Goal: Task Accomplishment & Management: Manage account settings

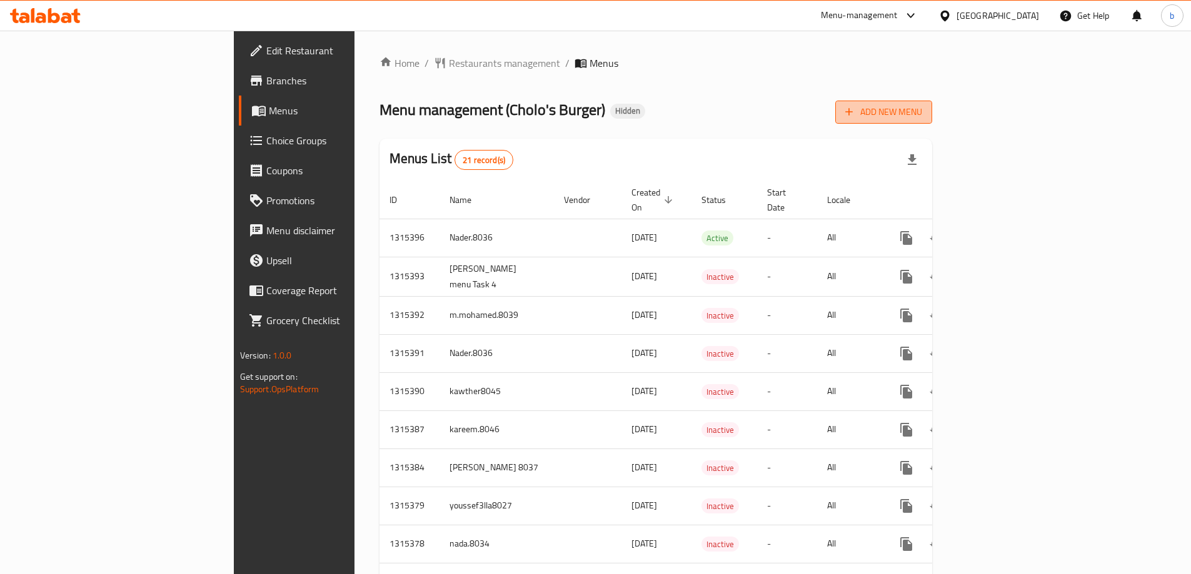
click at [922, 106] on span "Add New Menu" at bounding box center [883, 112] width 77 height 16
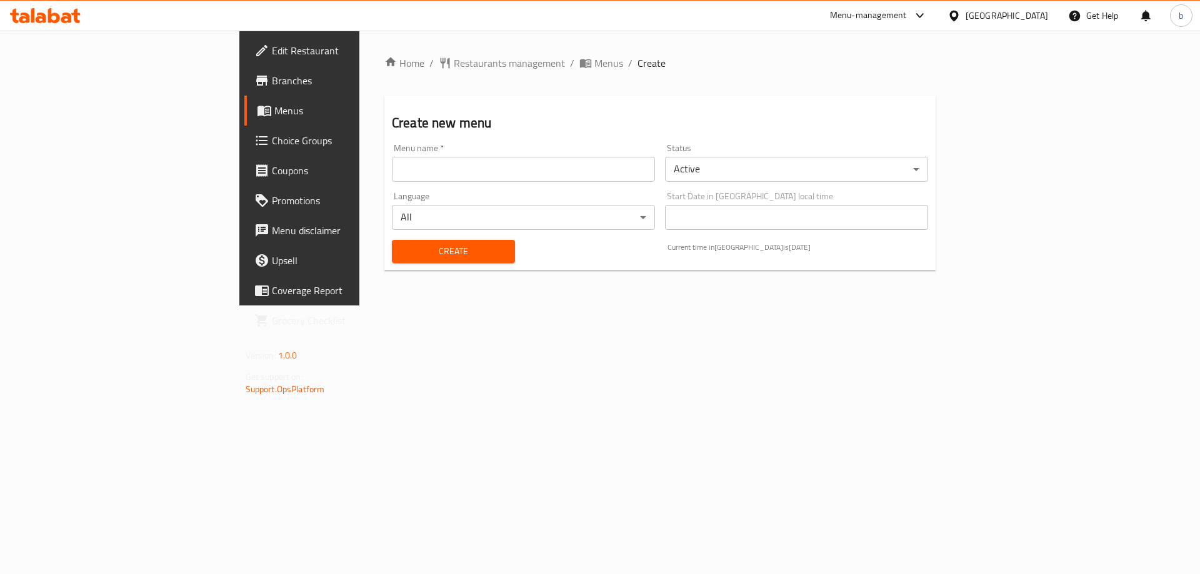
click at [564, 182] on div "Menu name   * Menu name *" at bounding box center [523, 163] width 273 height 48
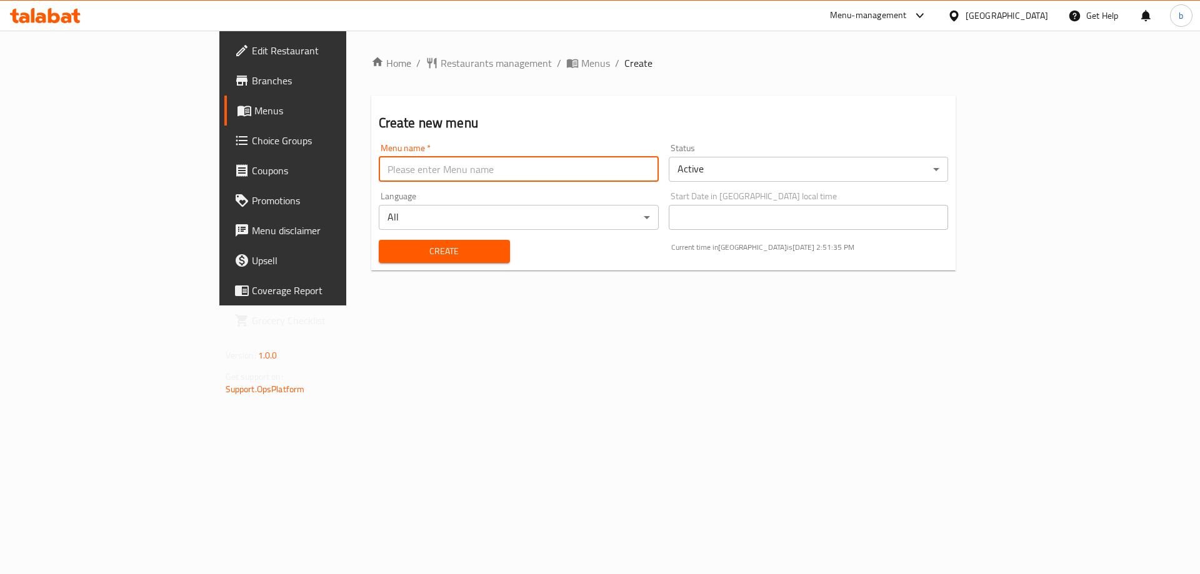
click at [558, 161] on input "text" at bounding box center [519, 169] width 280 height 25
type input "basmala8029"
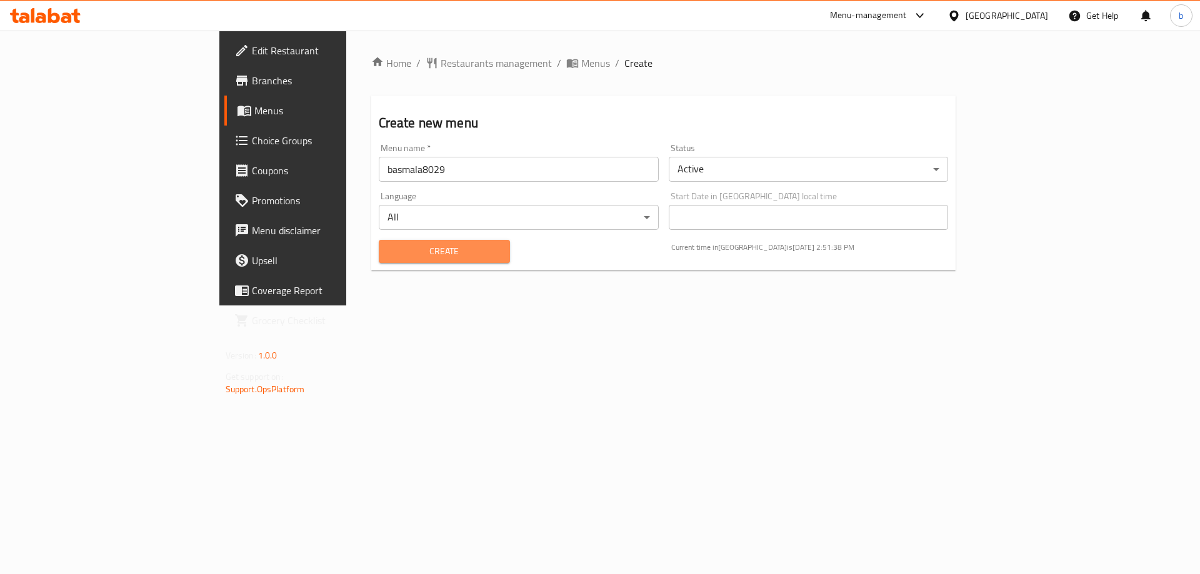
click at [389, 245] on span "Create" at bounding box center [444, 252] width 111 height 16
click at [254, 109] on span "Menus" at bounding box center [332, 110] width 156 height 15
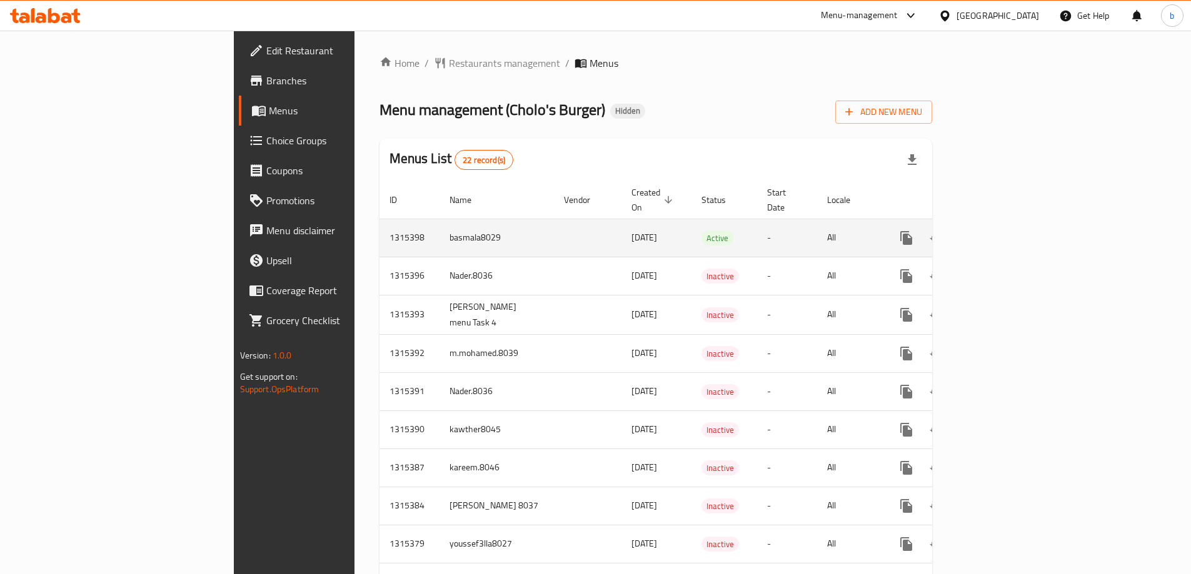
click at [1004, 231] on icon "enhanced table" at bounding box center [996, 238] width 15 height 15
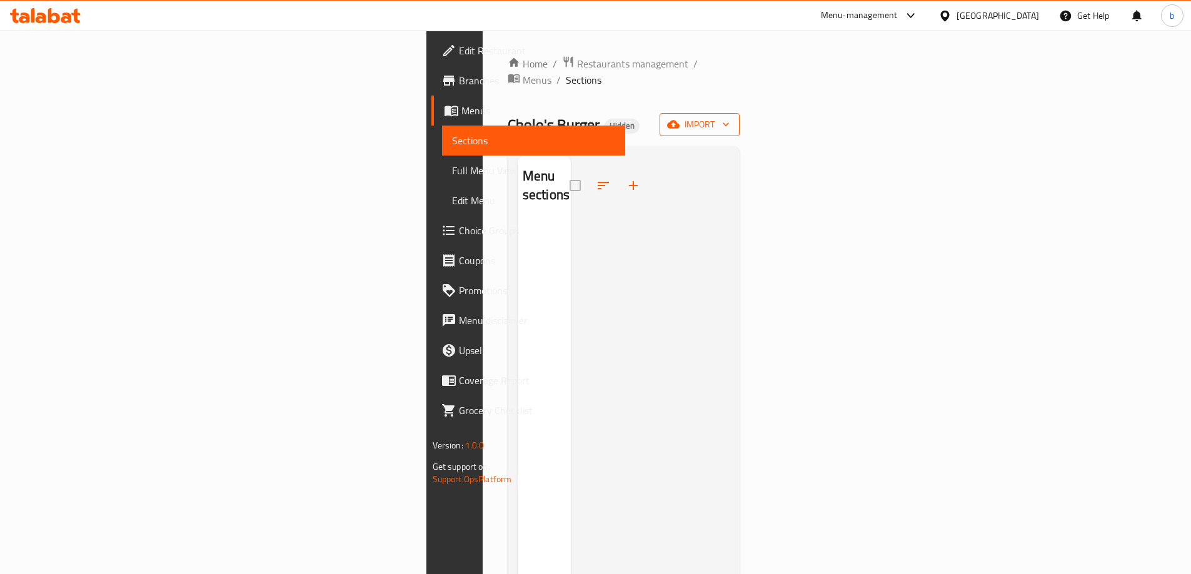
click at [739, 118] on button "import" at bounding box center [699, 124] width 80 height 23
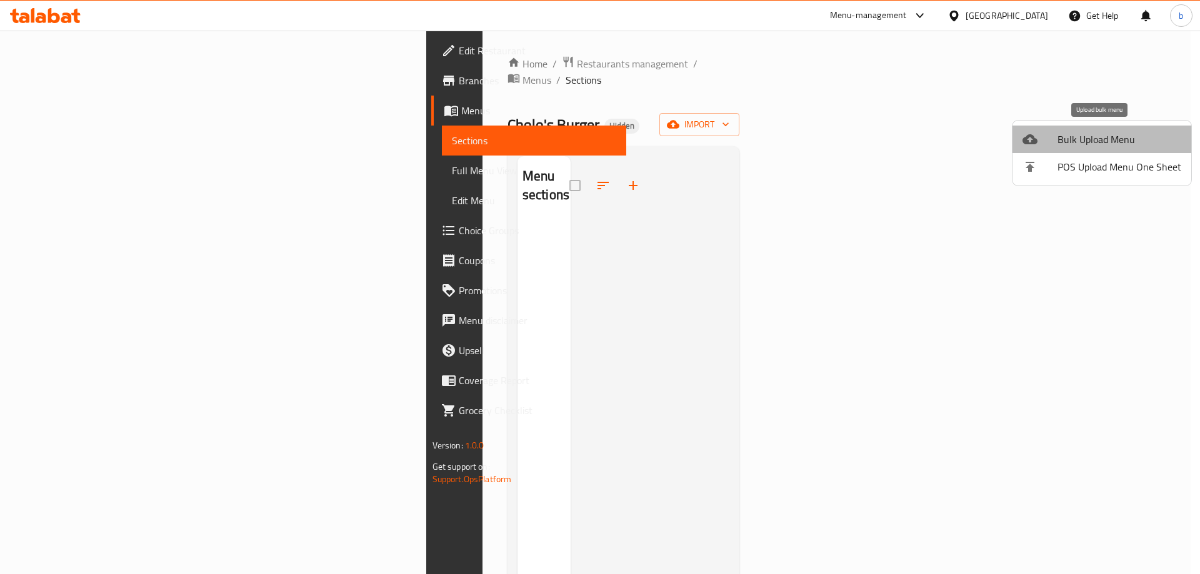
click at [1108, 144] on span "Bulk Upload Menu" at bounding box center [1120, 139] width 124 height 15
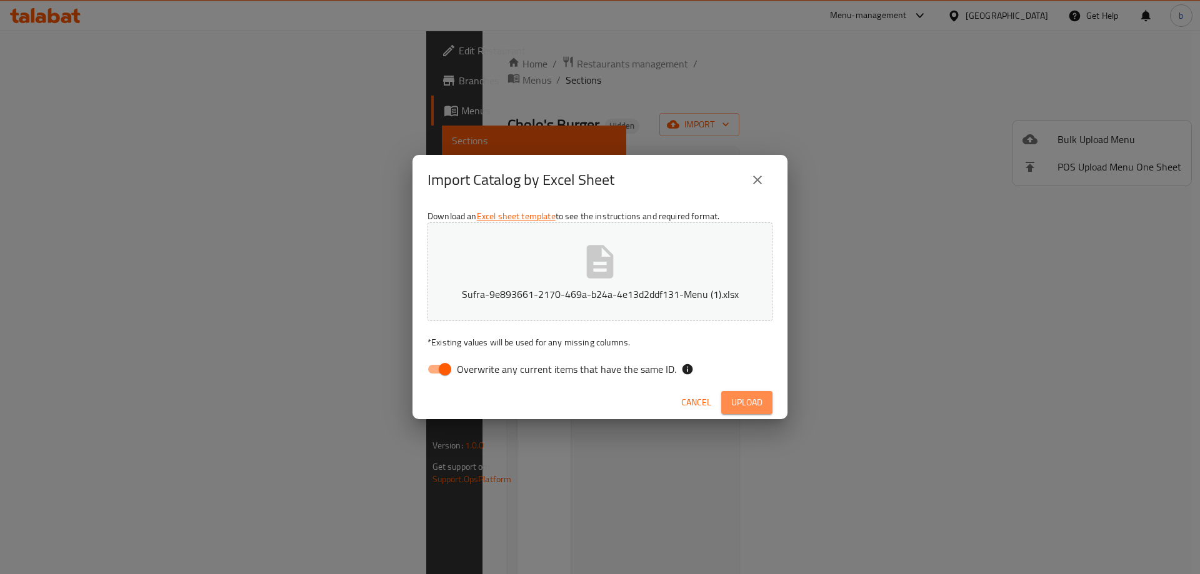
click at [732, 396] on span "Upload" at bounding box center [746, 403] width 31 height 16
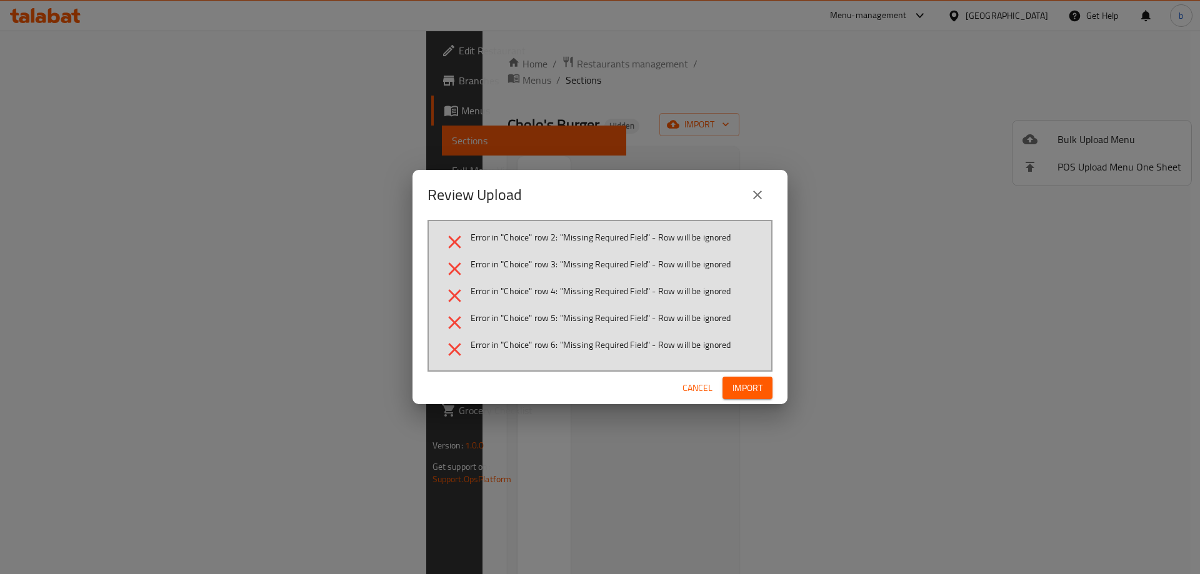
click at [749, 384] on span "Import" at bounding box center [748, 389] width 30 height 16
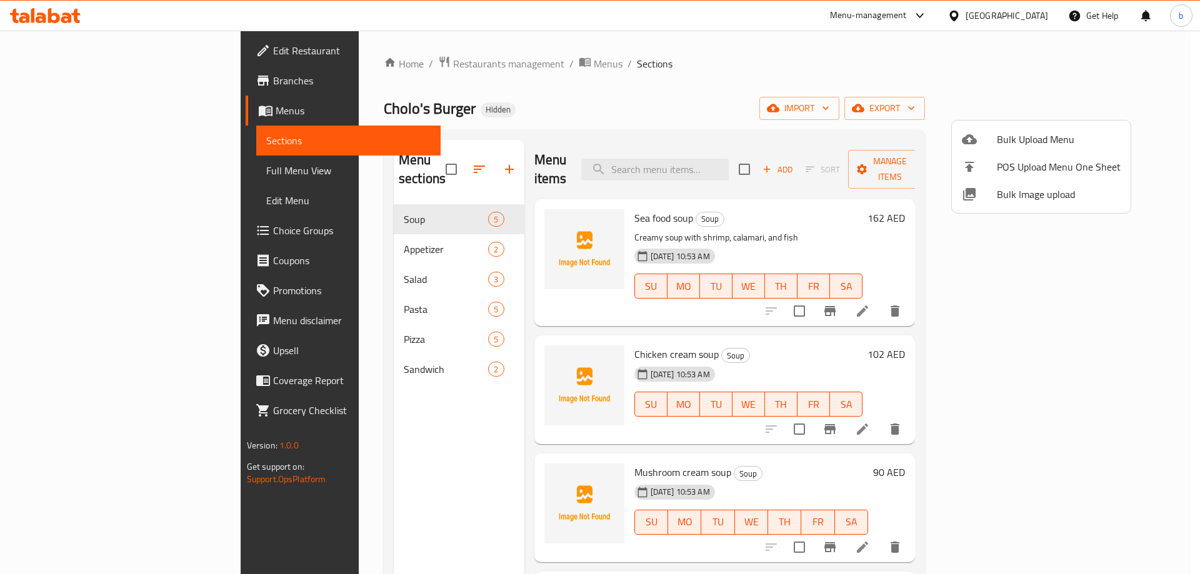
click at [722, 353] on div at bounding box center [600, 287] width 1200 height 574
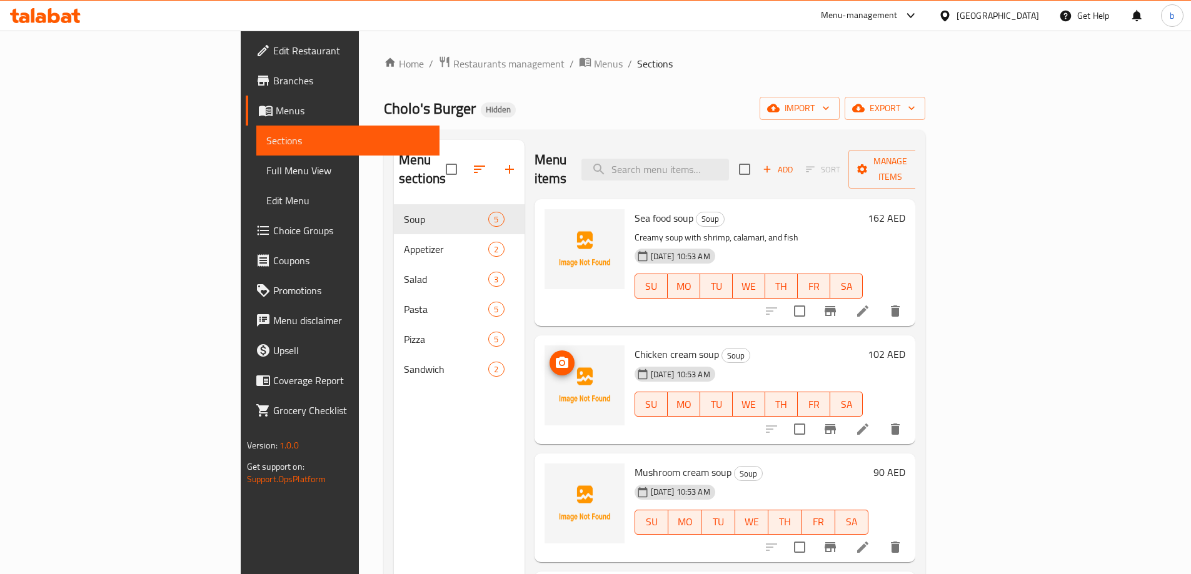
click at [544, 358] on img at bounding box center [584, 386] width 80 height 80
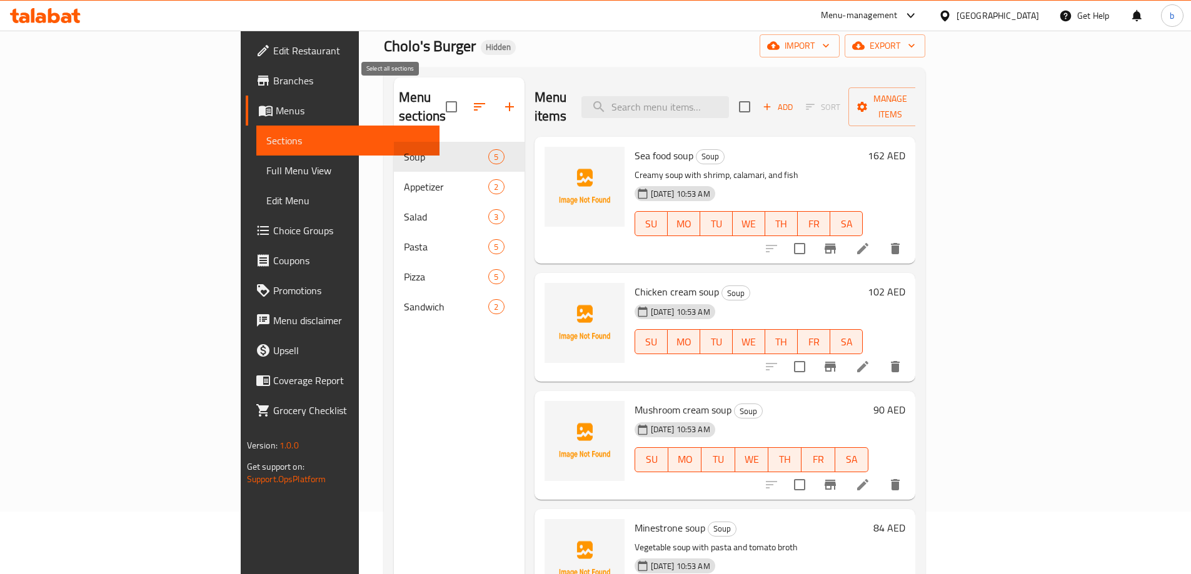
click at [438, 96] on input "checkbox" at bounding box center [451, 107] width 26 height 26
checkbox input "false"
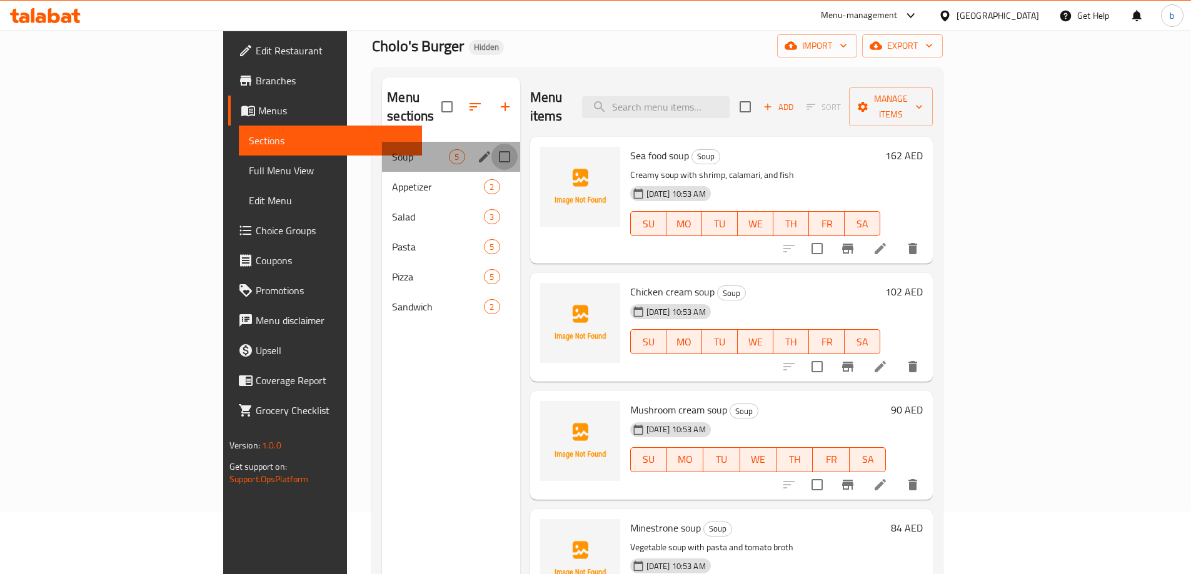
click at [491, 144] on input "Menu sections" at bounding box center [504, 157] width 26 height 26
checkbox input "true"
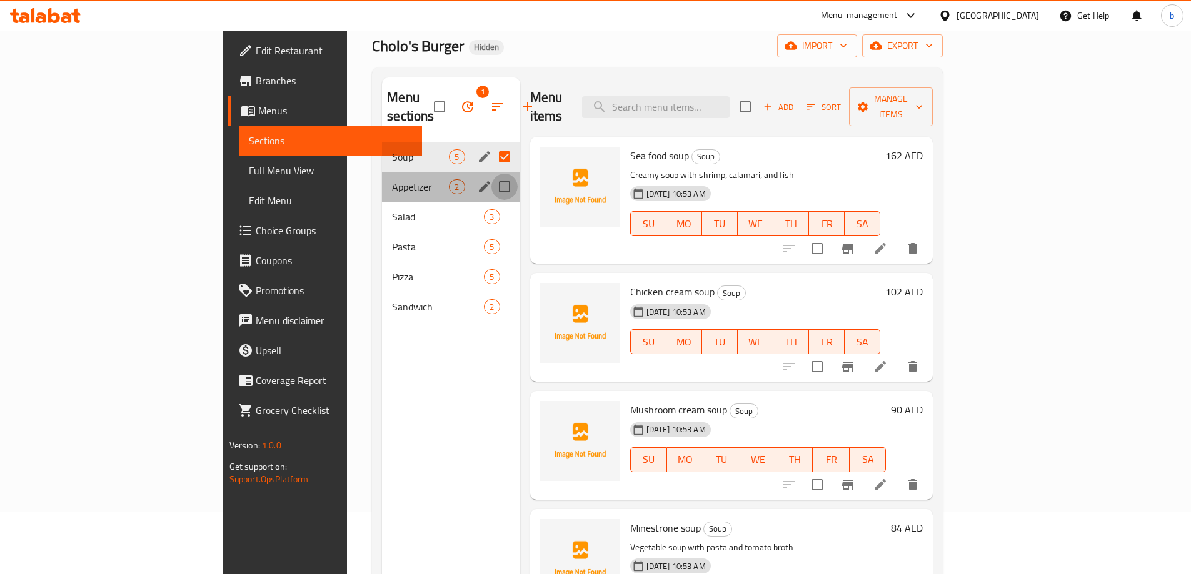
click at [491, 174] on input "Menu sections" at bounding box center [504, 187] width 26 height 26
checkbox input "true"
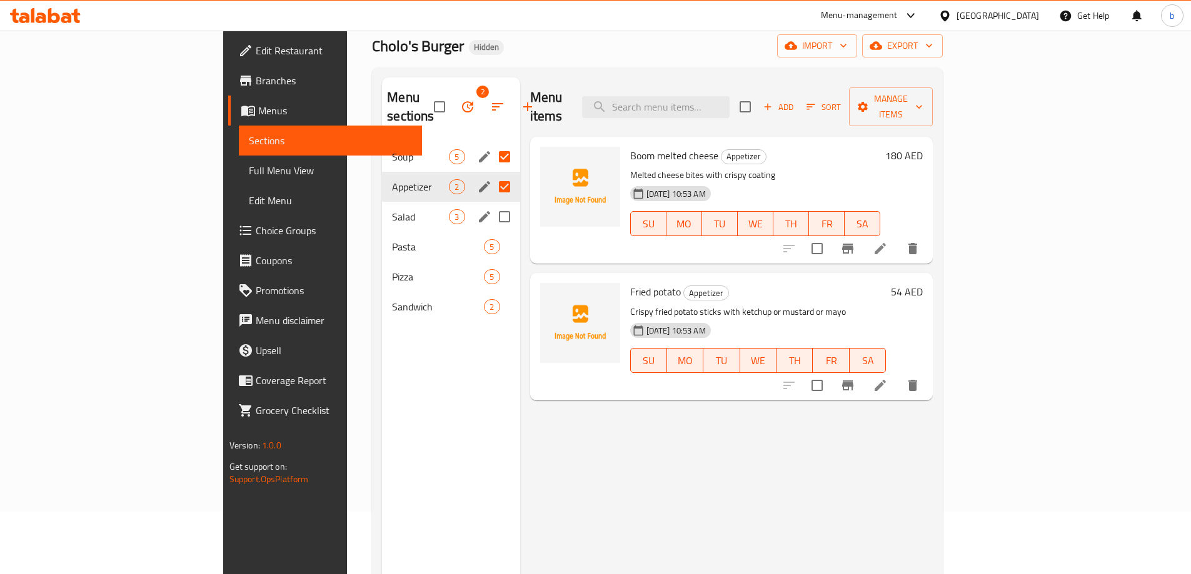
click at [491, 204] on input "Menu sections" at bounding box center [504, 217] width 26 height 26
checkbox input "true"
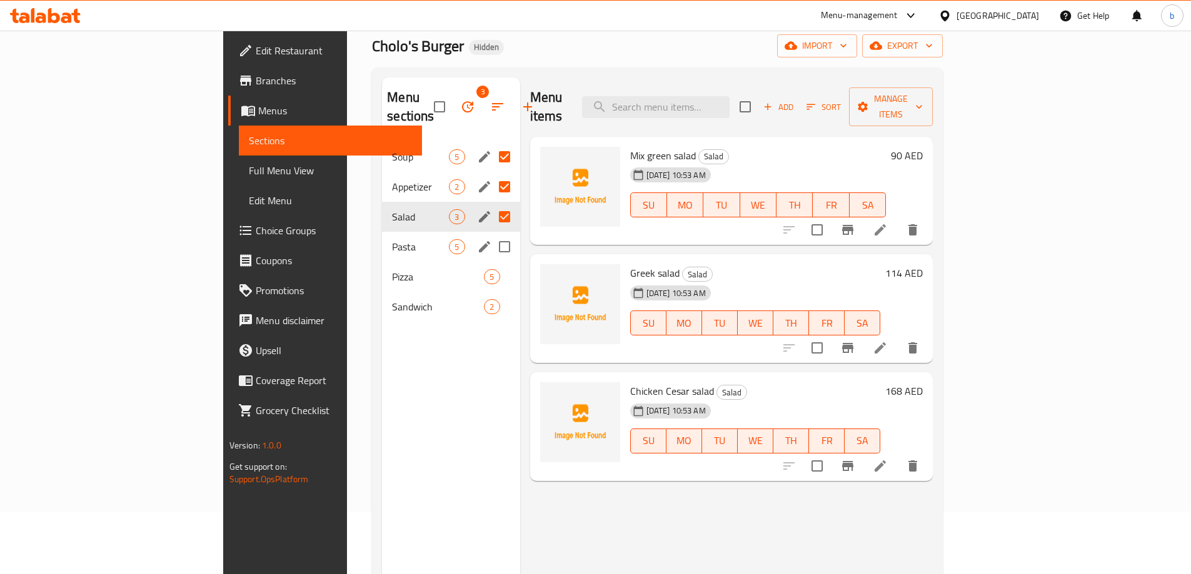
click at [491, 234] on input "Menu sections" at bounding box center [504, 247] width 26 height 26
checkbox input "true"
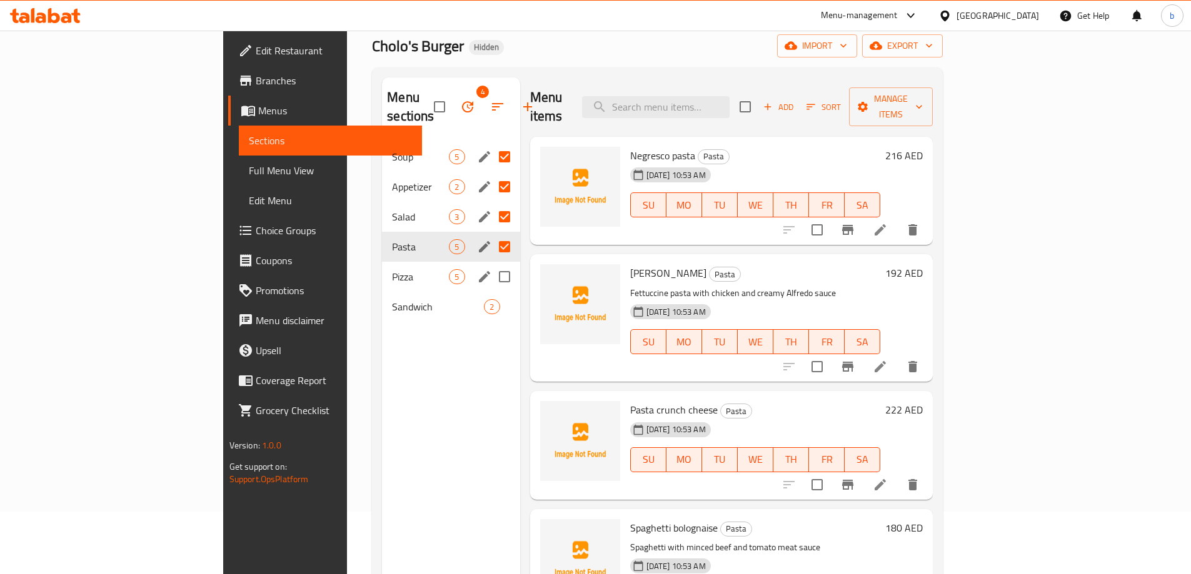
click at [491, 264] on input "Menu sections" at bounding box center [504, 277] width 26 height 26
checkbox input "true"
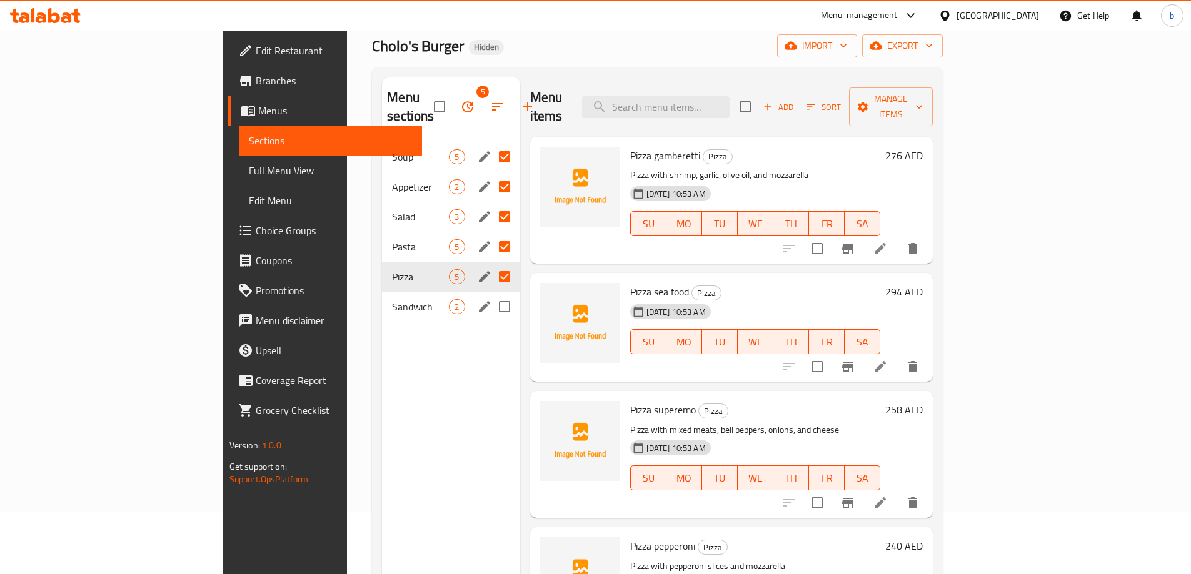
click at [491, 294] on input "Menu sections" at bounding box center [504, 307] width 26 height 26
checkbox input "true"
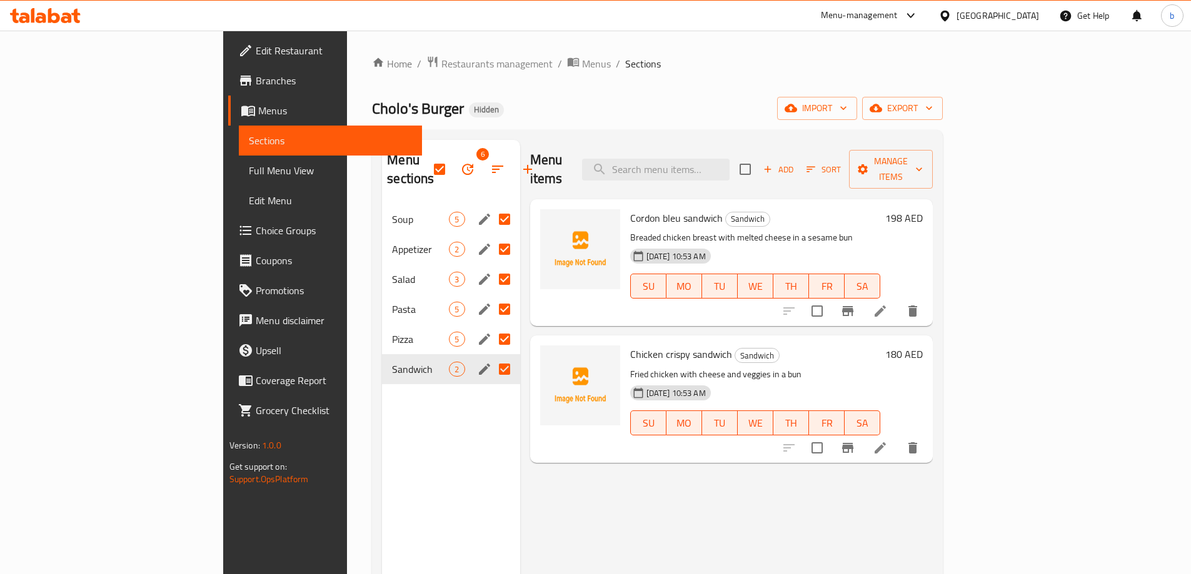
click at [881, 209] on h6 "Cordon bleu sandwich Sandwich" at bounding box center [755, 218] width 251 height 18
click at [490, 162] on icon "button" at bounding box center [497, 169] width 15 height 15
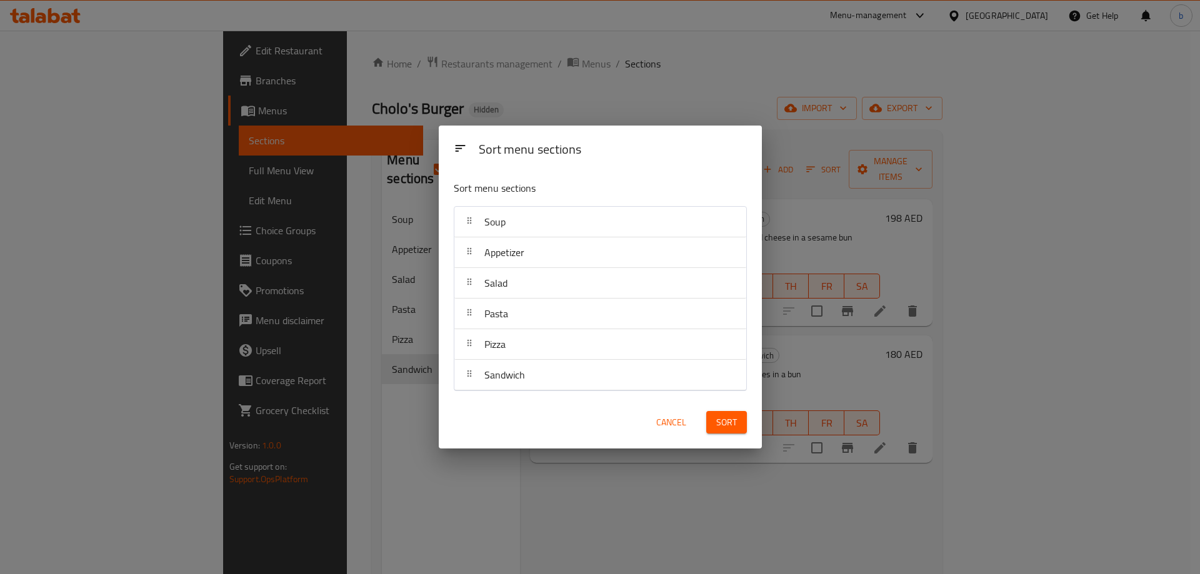
click at [669, 427] on span "Cancel" at bounding box center [671, 423] width 30 height 16
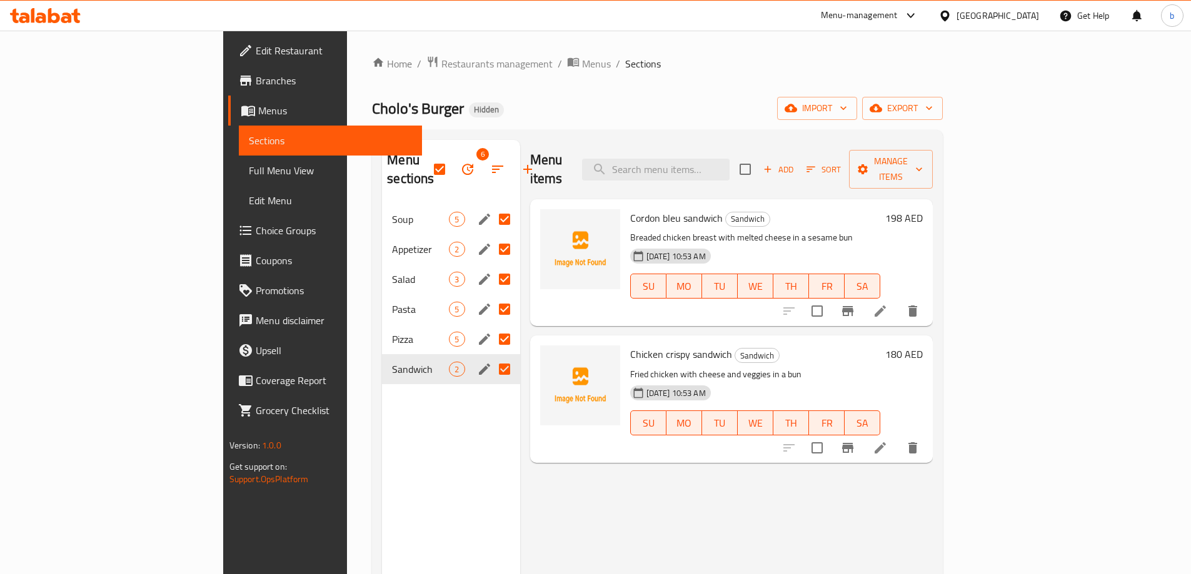
click at [491, 207] on input "Menu sections" at bounding box center [504, 219] width 26 height 26
checkbox input "false"
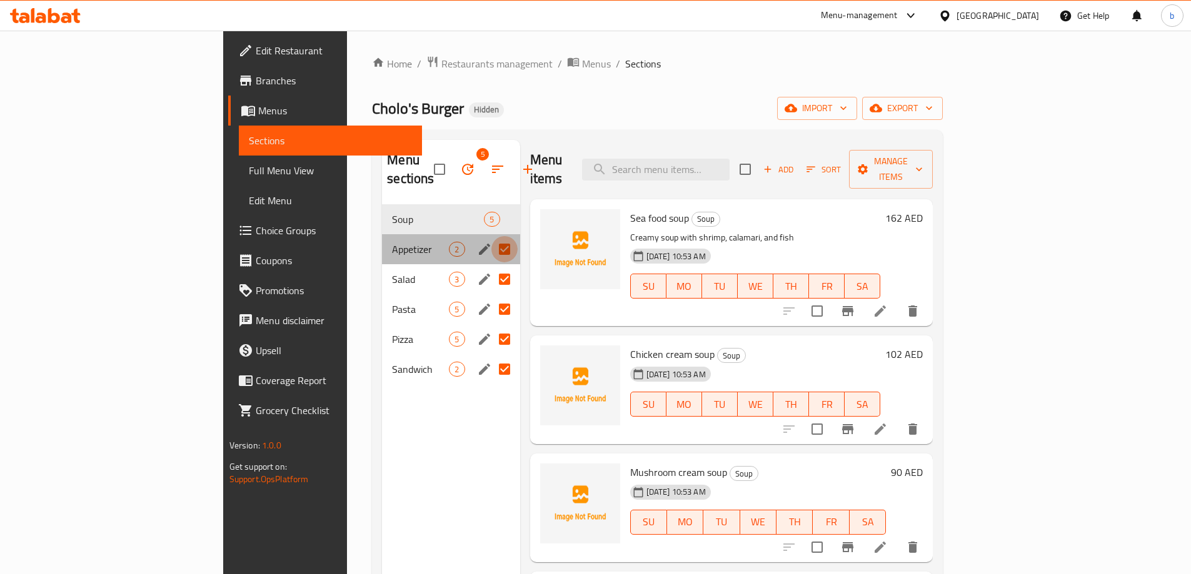
click at [491, 236] on input "Menu sections" at bounding box center [504, 249] width 26 height 26
checkbox input "false"
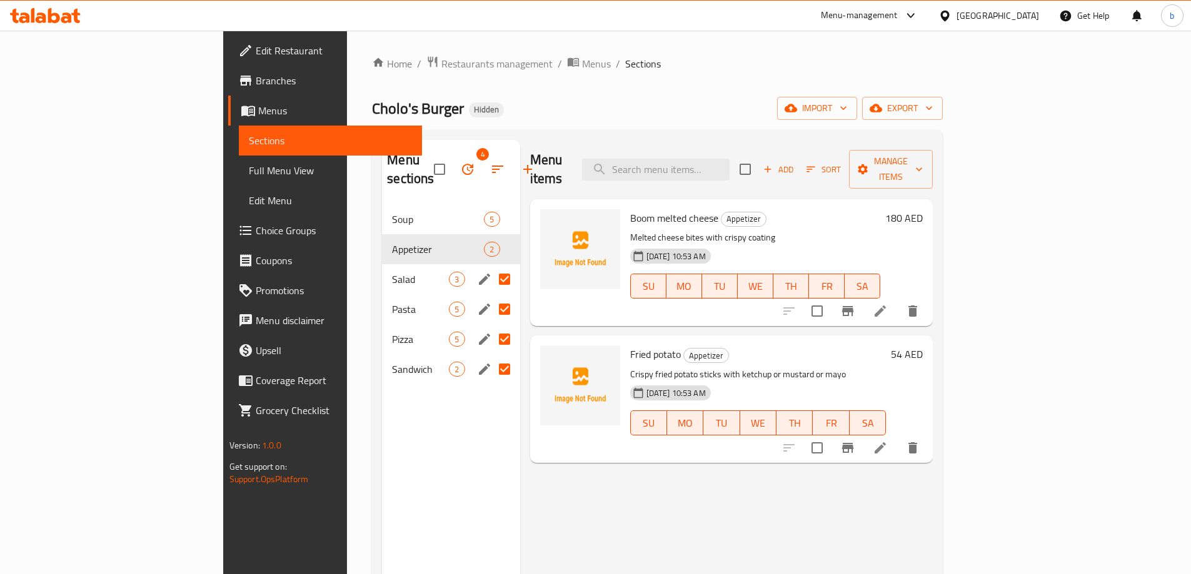
click at [491, 266] on input "Menu sections" at bounding box center [504, 279] width 26 height 26
checkbox input "false"
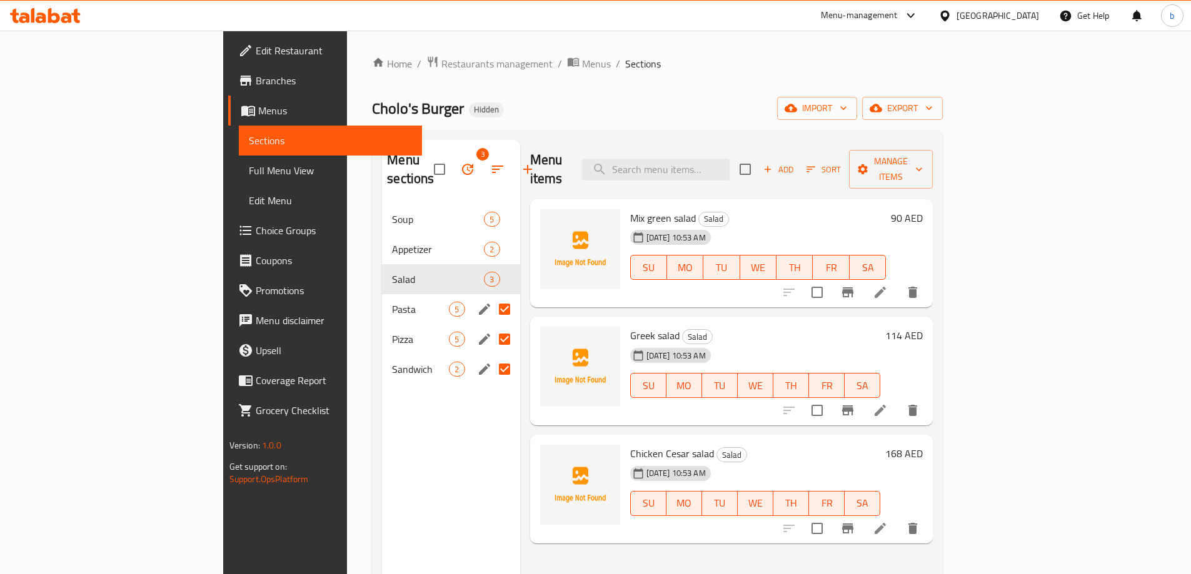
click at [491, 296] on input "Menu sections" at bounding box center [504, 309] width 26 height 26
checkbox input "false"
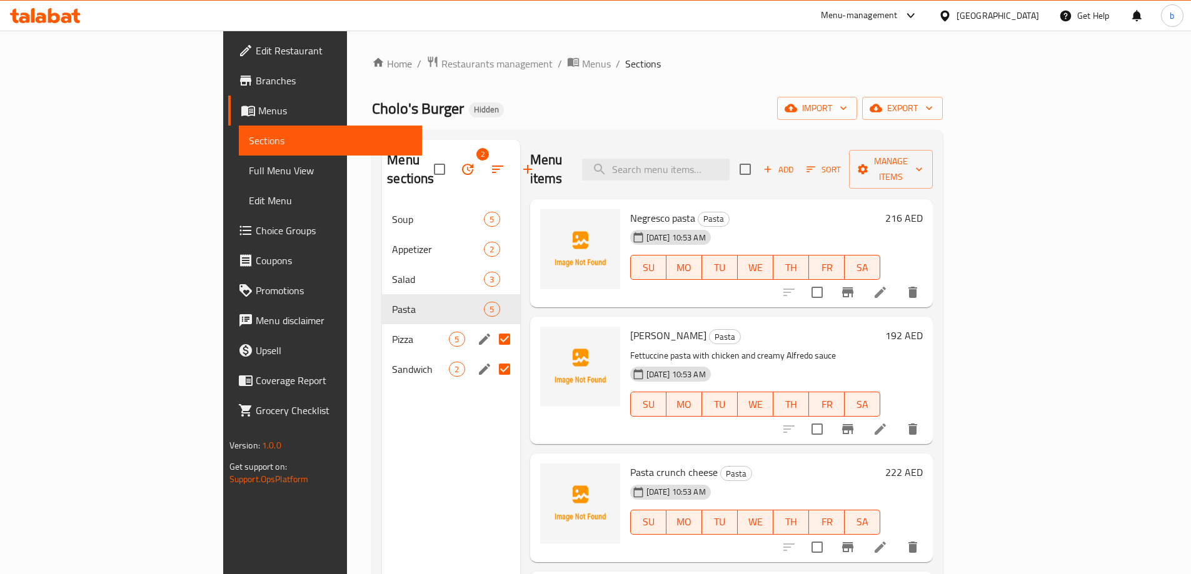
click at [491, 326] on input "Menu sections" at bounding box center [504, 339] width 26 height 26
checkbox input "false"
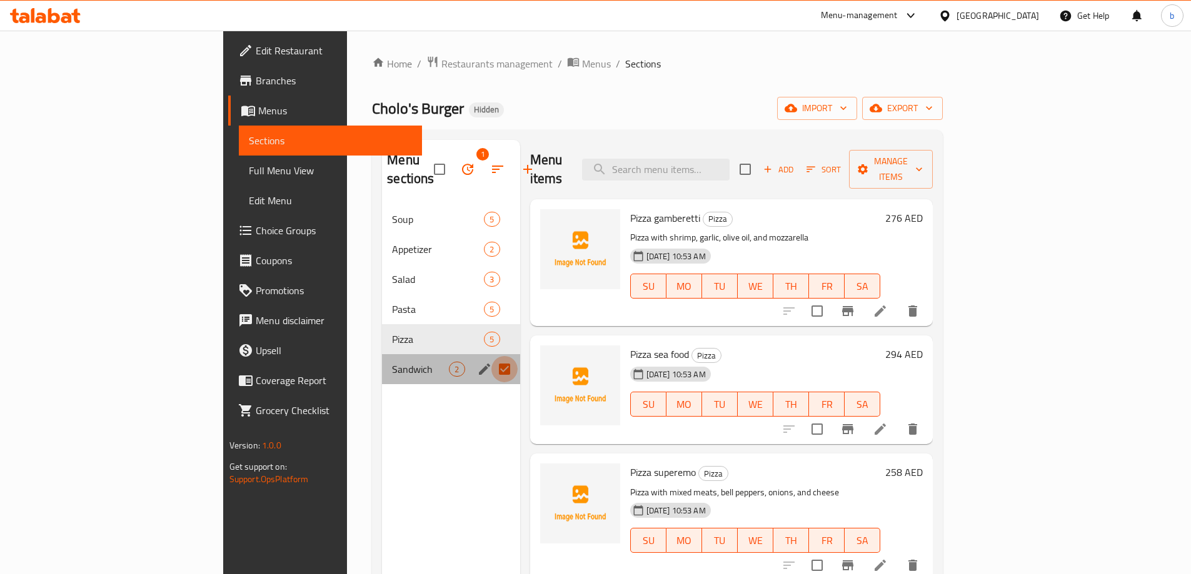
click at [491, 356] on input "Menu sections" at bounding box center [504, 369] width 26 height 26
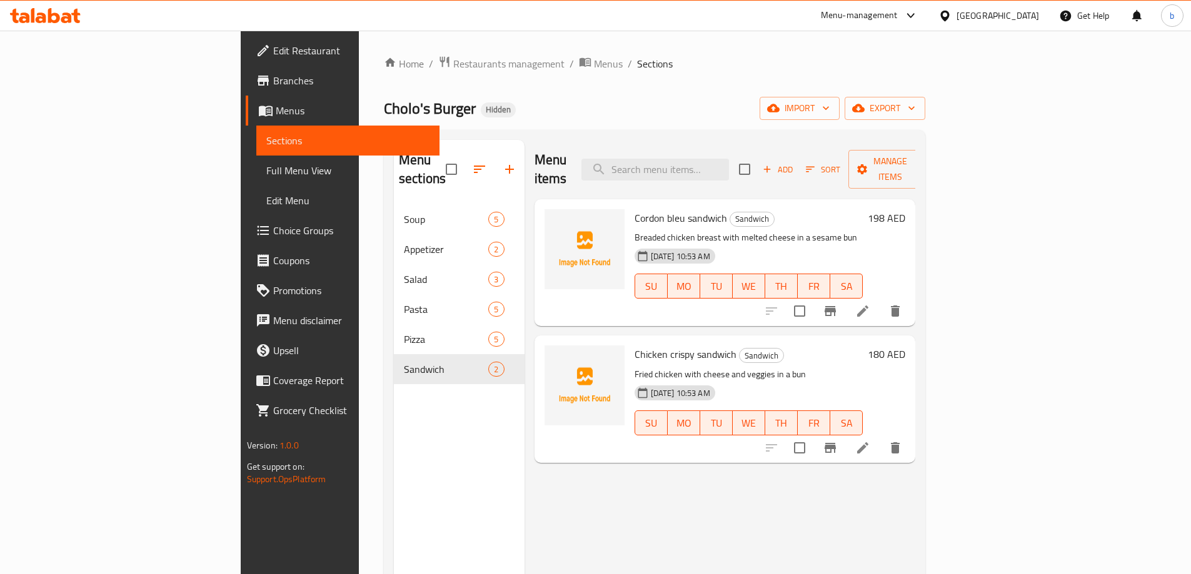
click at [266, 166] on span "Full Menu View" at bounding box center [347, 170] width 163 height 15
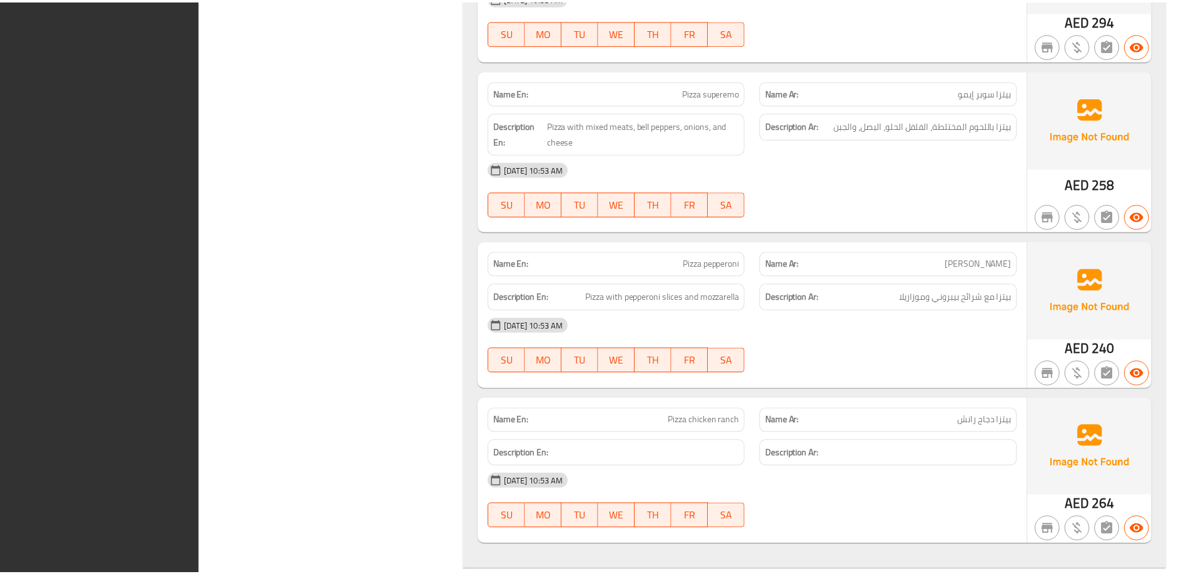
scroll to position [3544, 0]
